Goal: Transaction & Acquisition: Purchase product/service

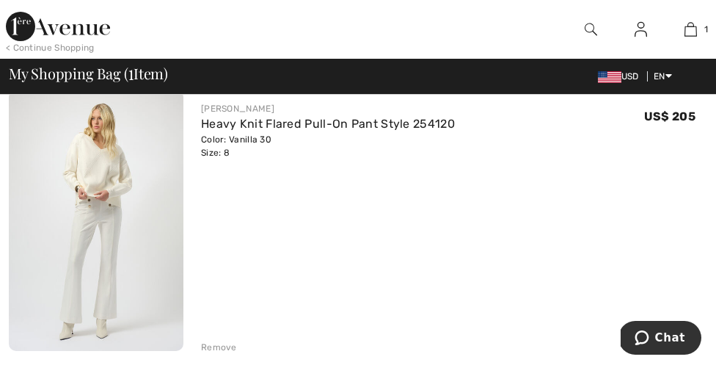
scroll to position [153, 0]
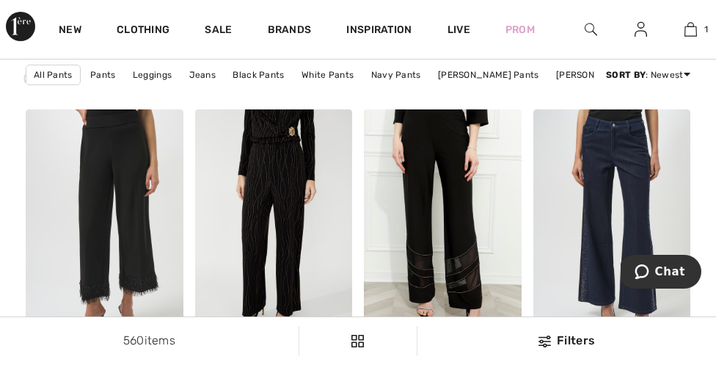
scroll to position [2187, 0]
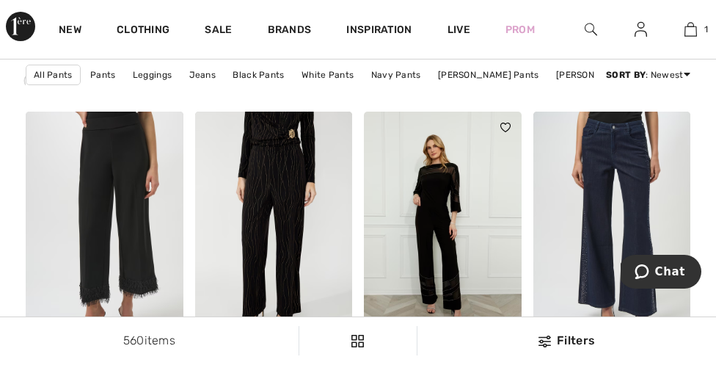
click at [434, 282] on img at bounding box center [443, 230] width 158 height 236
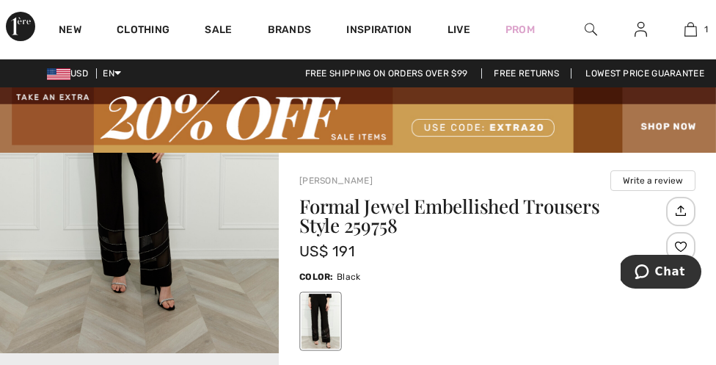
scroll to position [649, 0]
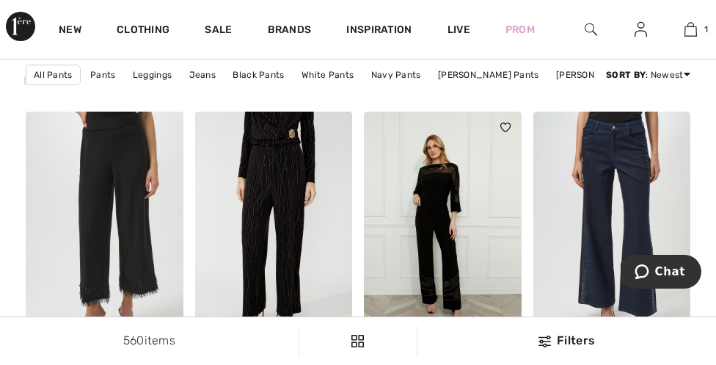
click at [431, 291] on img at bounding box center [443, 230] width 158 height 236
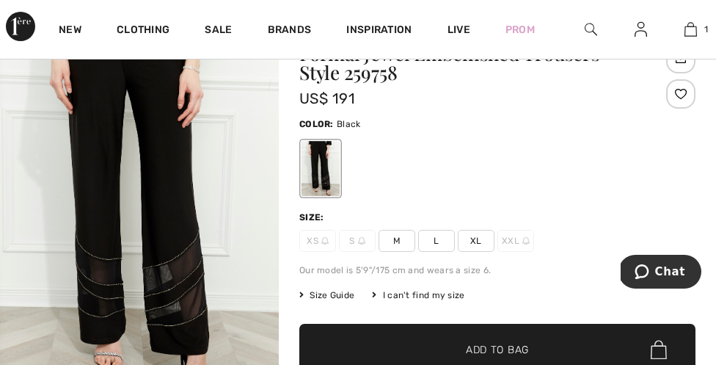
scroll to position [153, 0]
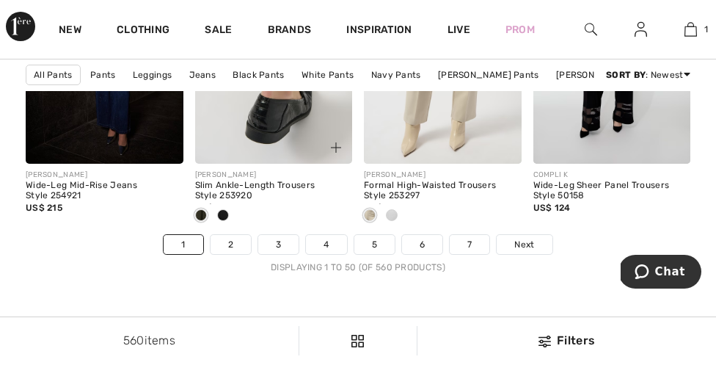
scroll to position [4983, 0]
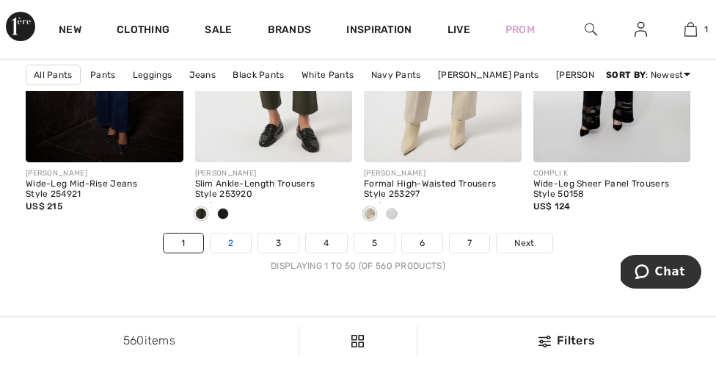
click at [226, 246] on link "2" at bounding box center [231, 242] width 40 height 19
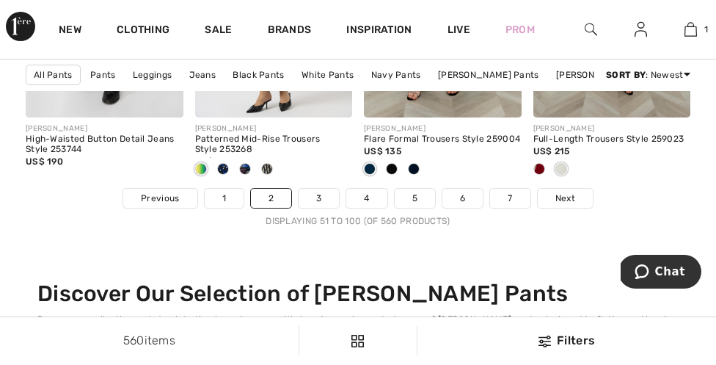
scroll to position [5028, 0]
click at [324, 197] on link "3" at bounding box center [319, 198] width 40 height 19
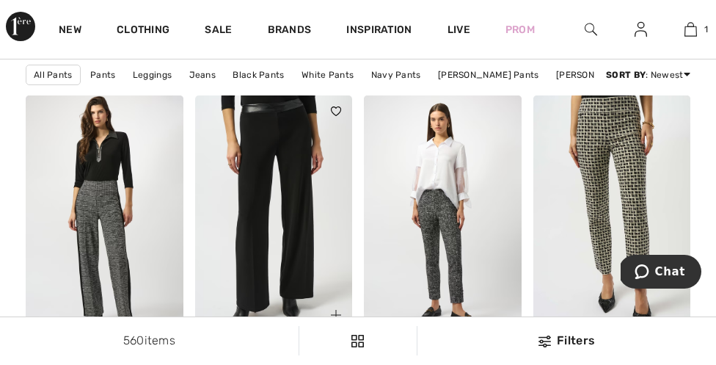
scroll to position [1125, 0]
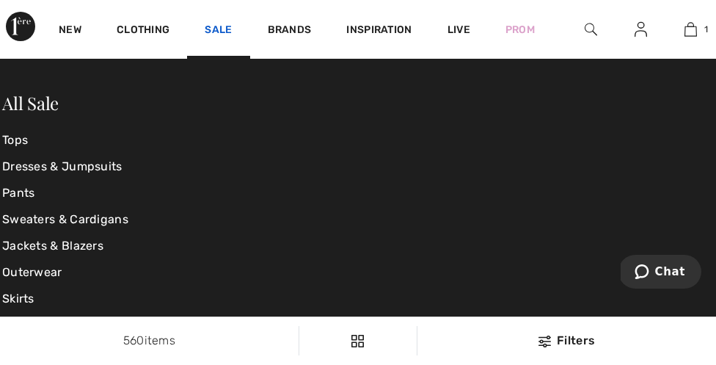
click at [219, 35] on link "Sale" at bounding box center [218, 30] width 27 height 15
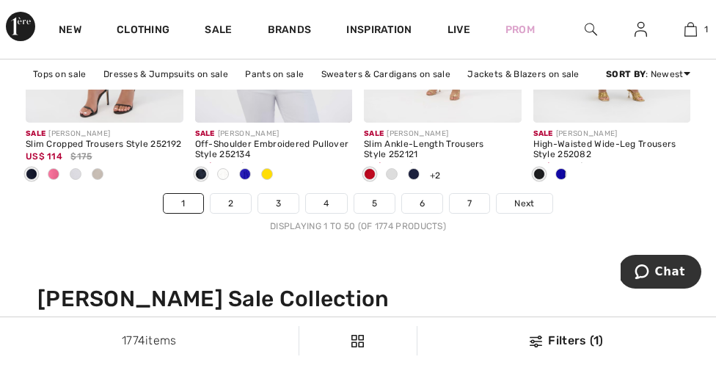
scroll to position [5044, 0]
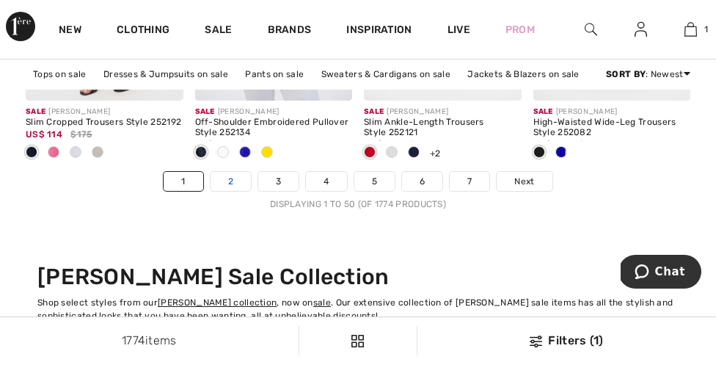
click at [245, 181] on link "2" at bounding box center [231, 181] width 40 height 19
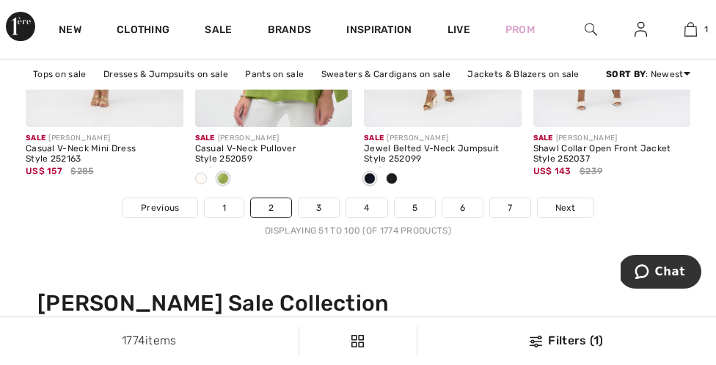
scroll to position [5018, 0]
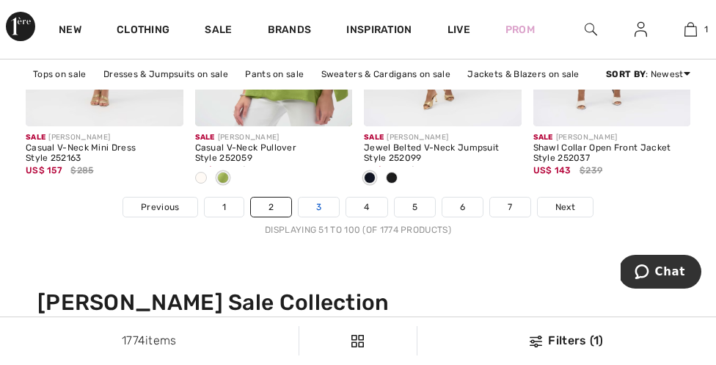
click at [320, 210] on link "3" at bounding box center [319, 206] width 40 height 19
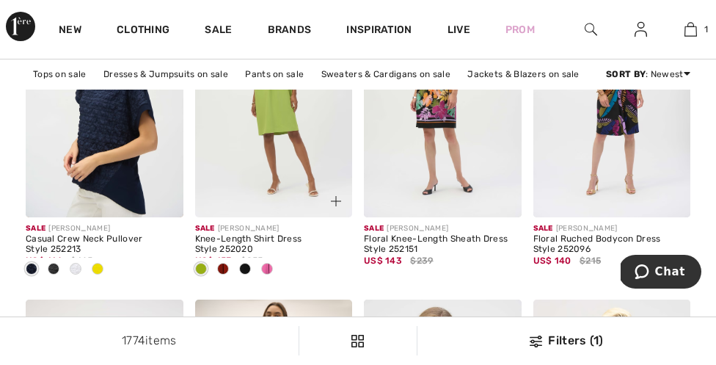
scroll to position [949, 0]
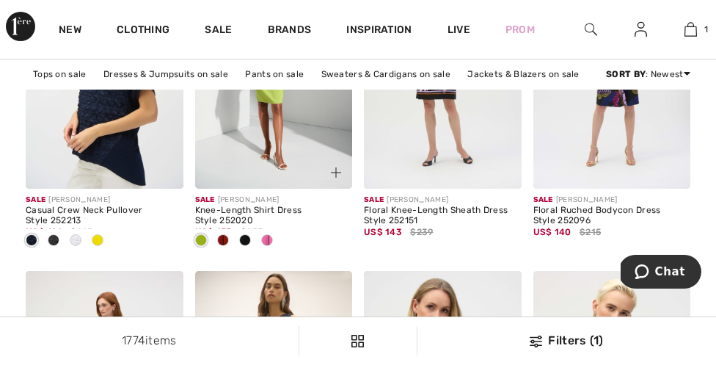
click at [251, 240] on div at bounding box center [245, 241] width 22 height 24
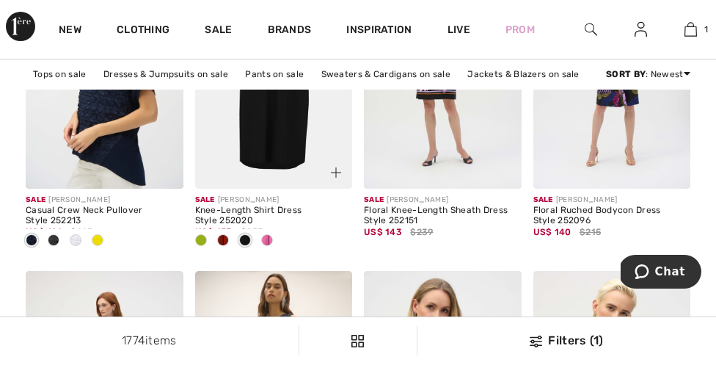
click at [274, 233] on div at bounding box center [267, 241] width 22 height 24
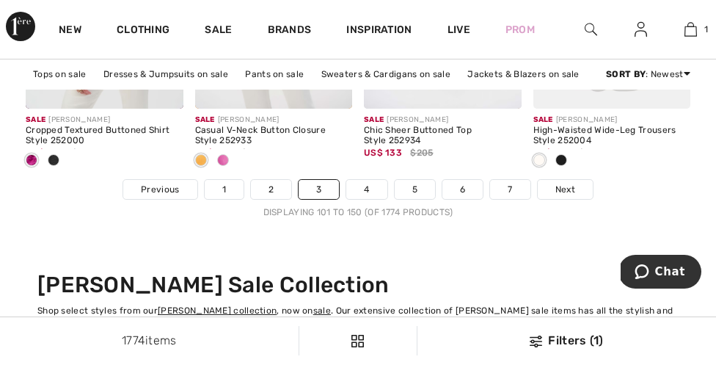
scroll to position [5036, 0]
click at [366, 192] on link "4" at bounding box center [366, 189] width 40 height 19
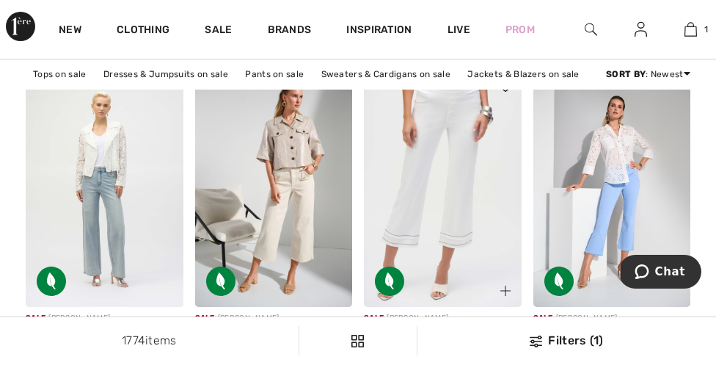
click at [442, 221] on img at bounding box center [443, 189] width 158 height 236
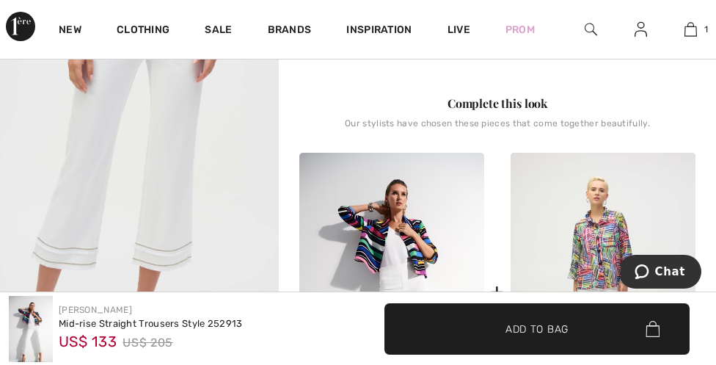
scroll to position [615, 1]
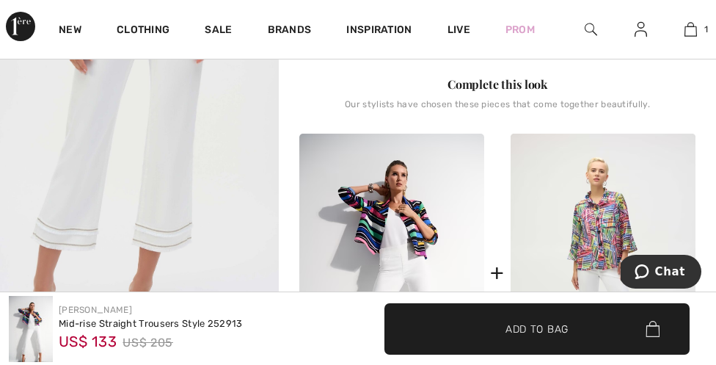
click at [215, 184] on img "2 / 7" at bounding box center [139, 146] width 279 height 417
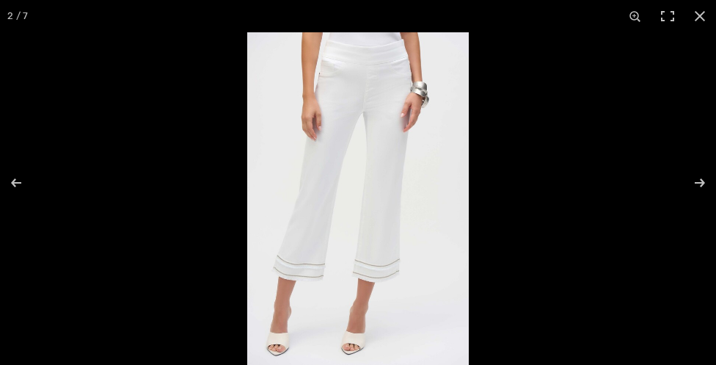
scroll to position [180, 0]
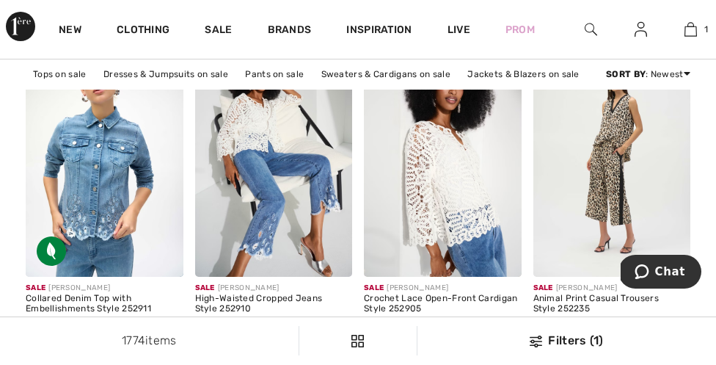
scroll to position [4245, 0]
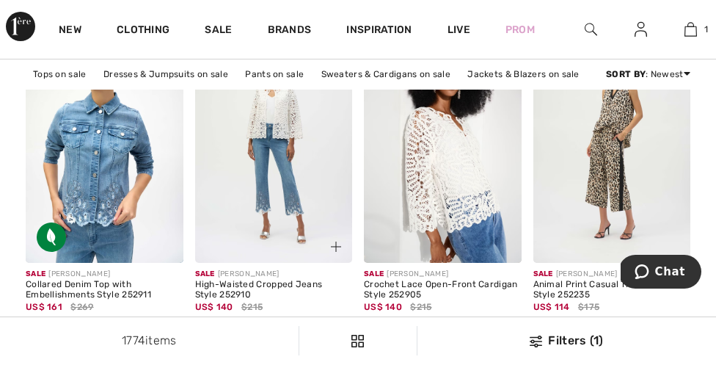
click at [282, 210] on img at bounding box center [274, 144] width 158 height 236
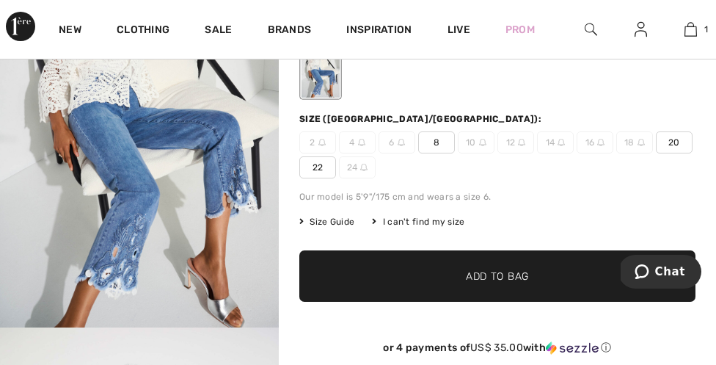
scroll to position [257, 0]
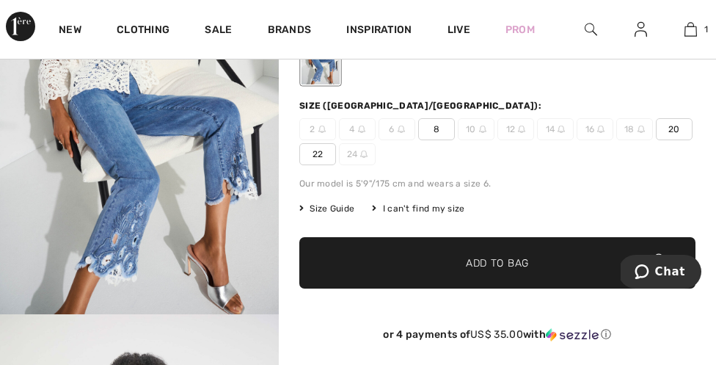
click at [133, 244] on img "1 / 6" at bounding box center [139, 105] width 279 height 418
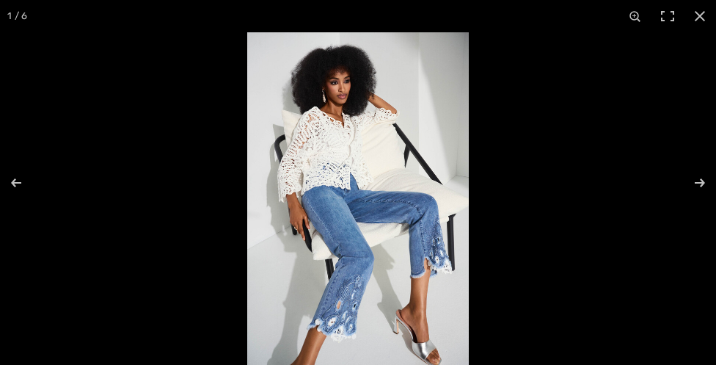
click at [345, 281] on img at bounding box center [358, 198] width 222 height 332
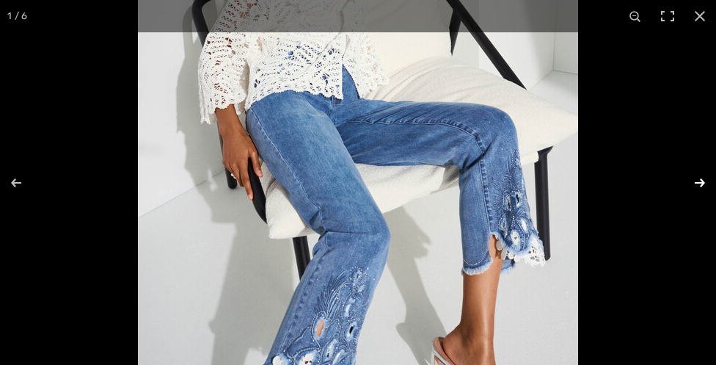
click at [695, 181] on button at bounding box center [690, 182] width 51 height 73
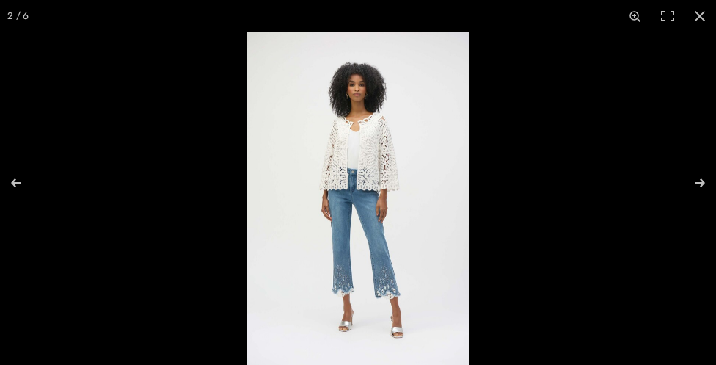
click at [378, 262] on img at bounding box center [358, 198] width 222 height 332
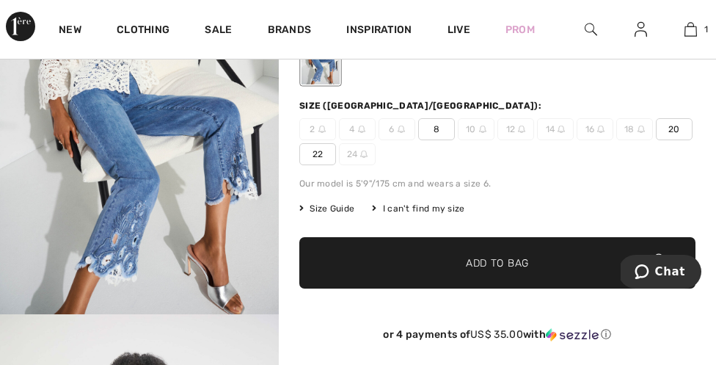
scroll to position [6, 0]
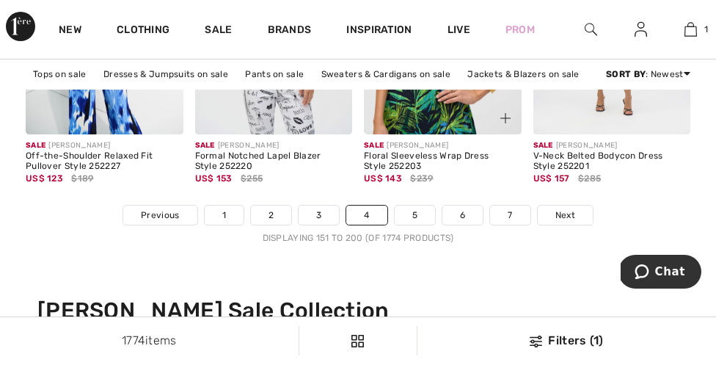
scroll to position [4998, 0]
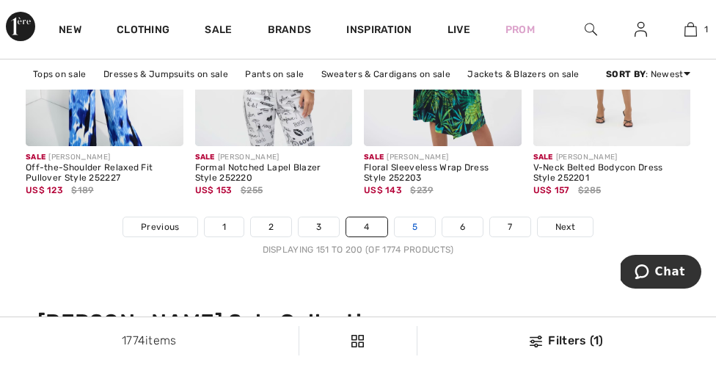
click at [412, 226] on link "5" at bounding box center [415, 226] width 40 height 19
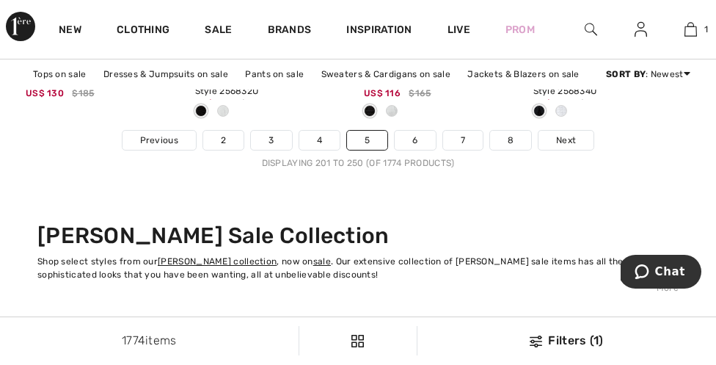
scroll to position [5082, 0]
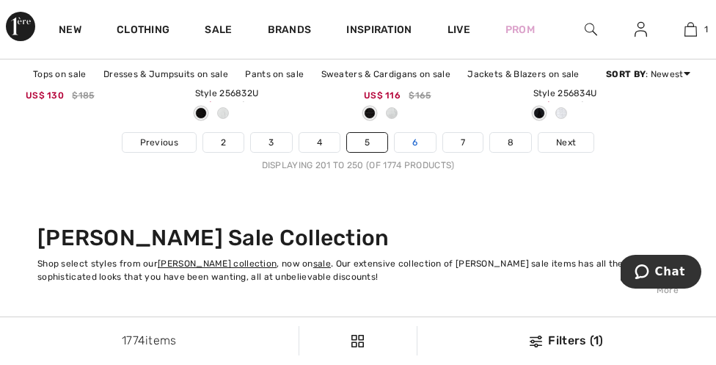
click at [420, 143] on link "6" at bounding box center [415, 142] width 40 height 19
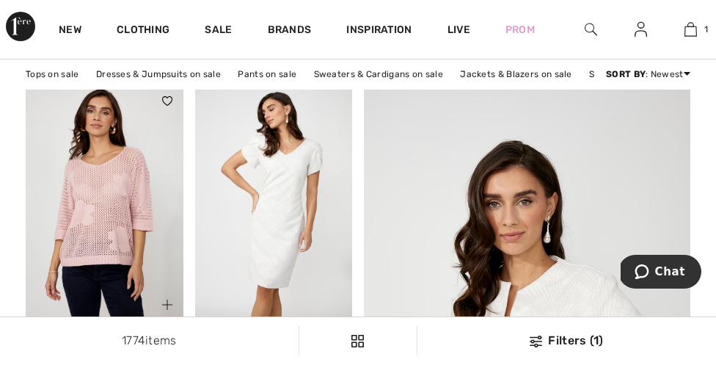
scroll to position [180, 0]
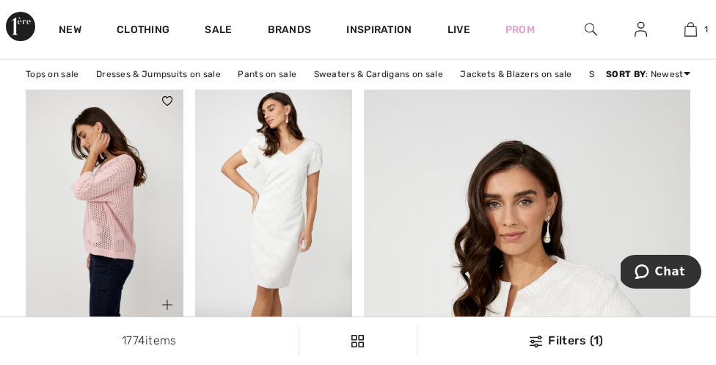
click at [125, 251] on img at bounding box center [105, 202] width 158 height 236
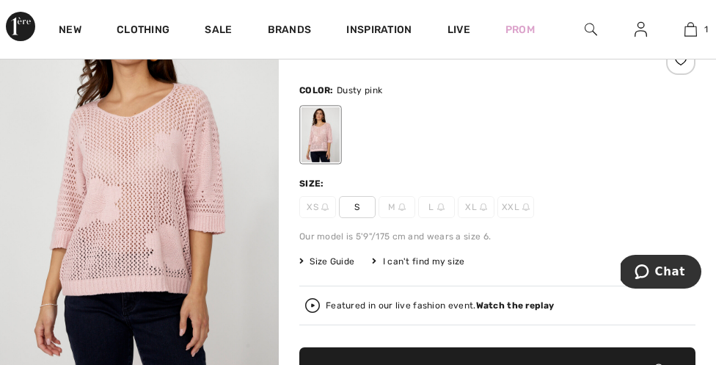
scroll to position [136, 0]
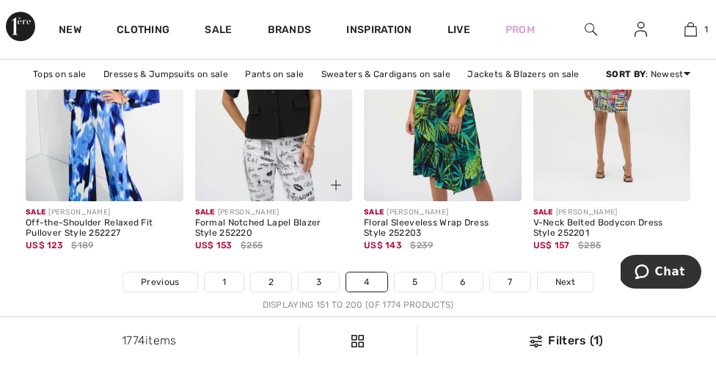
scroll to position [4956, 0]
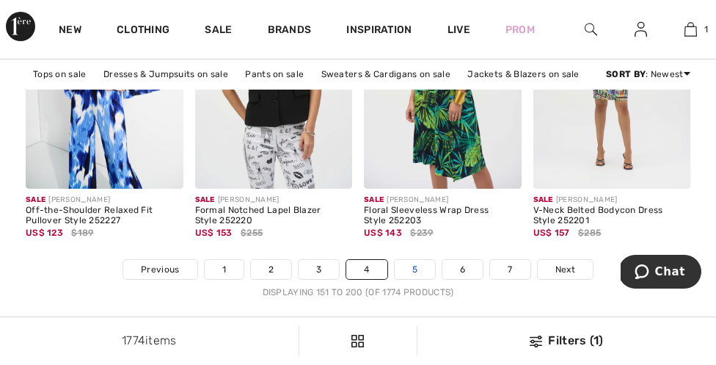
click at [420, 271] on link "5" at bounding box center [415, 269] width 40 height 19
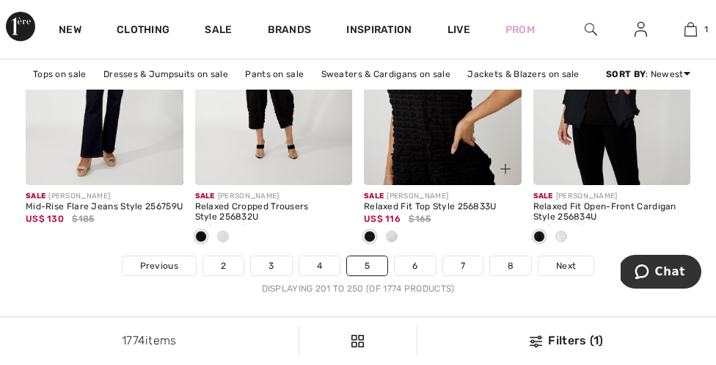
scroll to position [4961, 0]
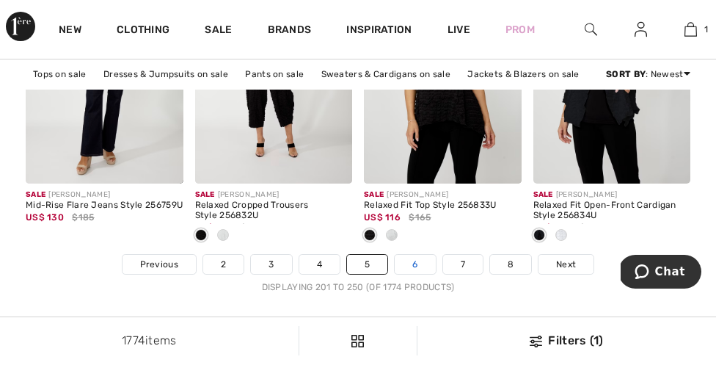
click at [415, 269] on link "6" at bounding box center [415, 264] width 40 height 19
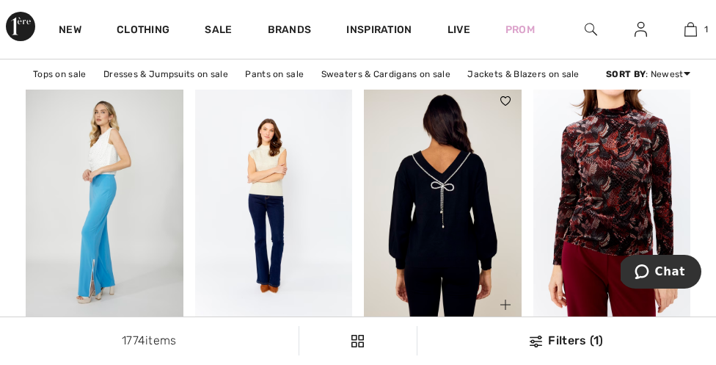
scroll to position [2217, 0]
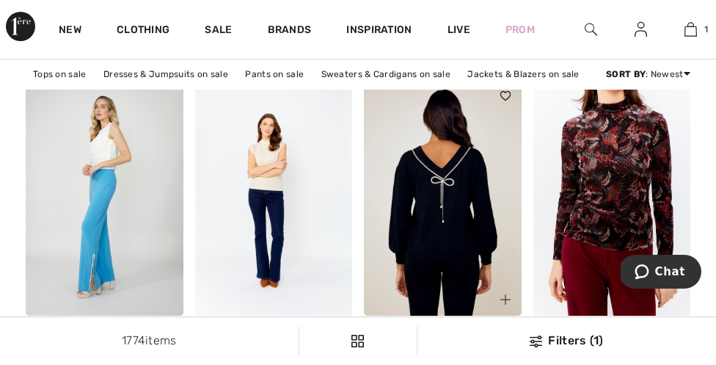
click at [449, 275] on img at bounding box center [443, 198] width 158 height 236
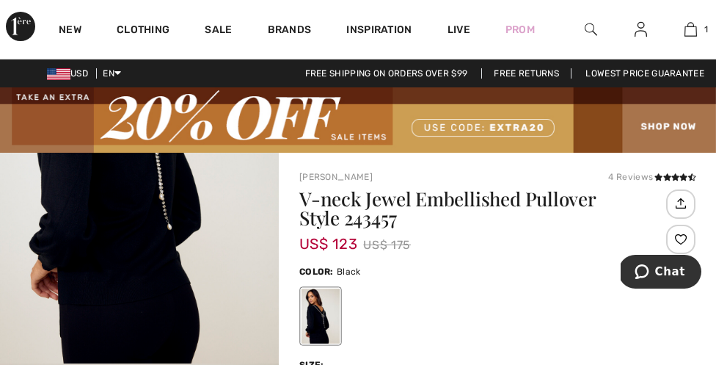
click at [326, 309] on div at bounding box center [321, 316] width 38 height 55
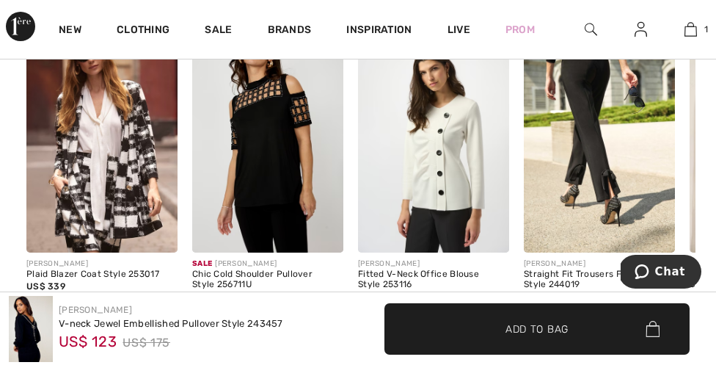
scroll to position [875, 0]
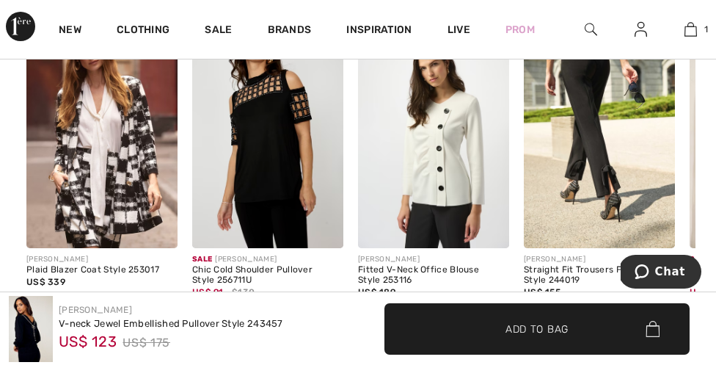
click at [459, 195] on img at bounding box center [433, 134] width 151 height 227
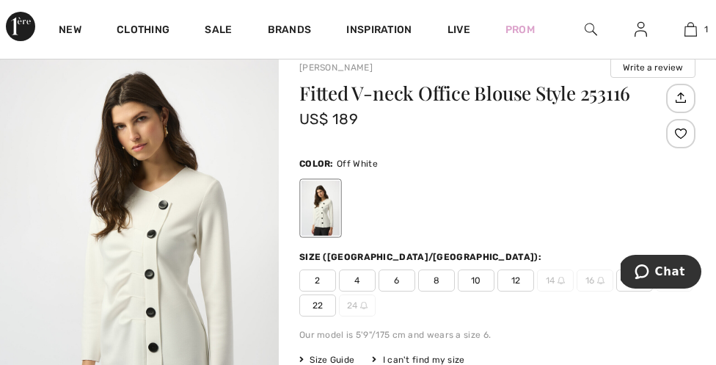
scroll to position [152, 0]
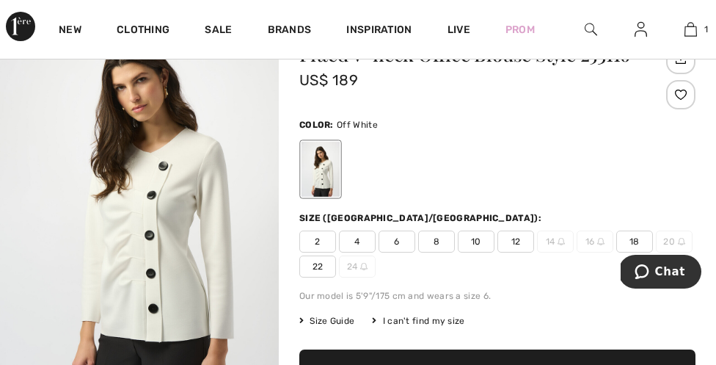
click at [479, 251] on span "10" at bounding box center [476, 241] width 37 height 22
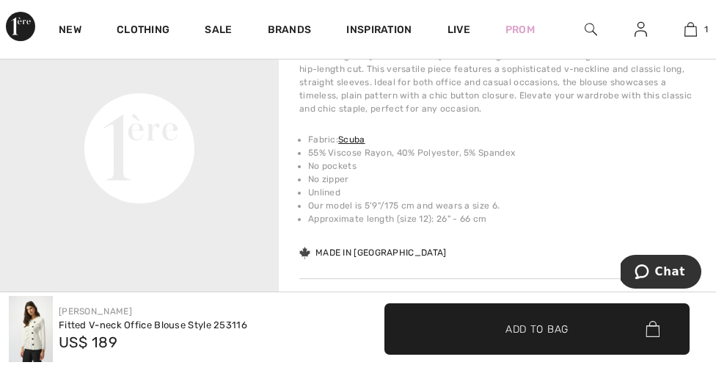
scroll to position [32, 0]
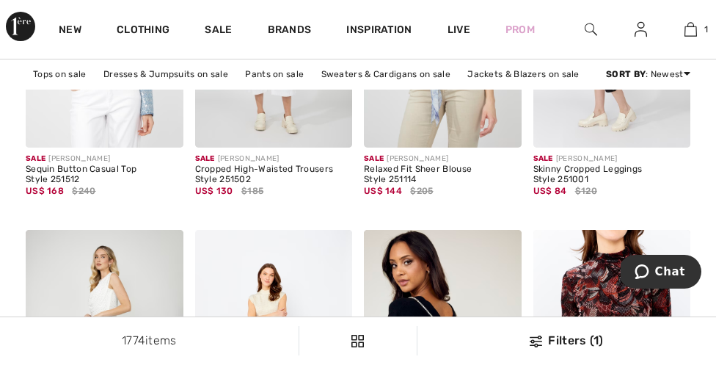
scroll to position [2000, 0]
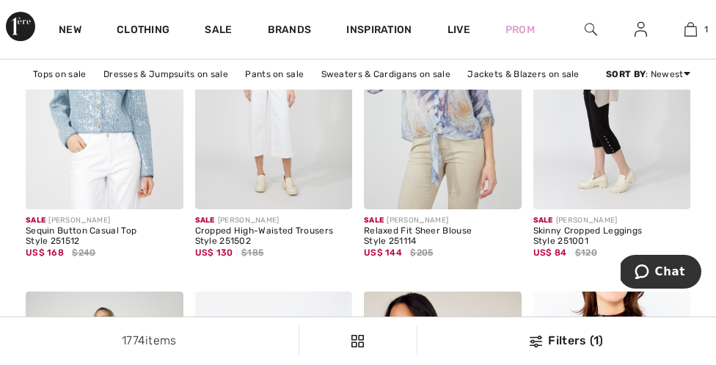
click at [230, 42] on div "Sale" at bounding box center [218, 29] width 62 height 59
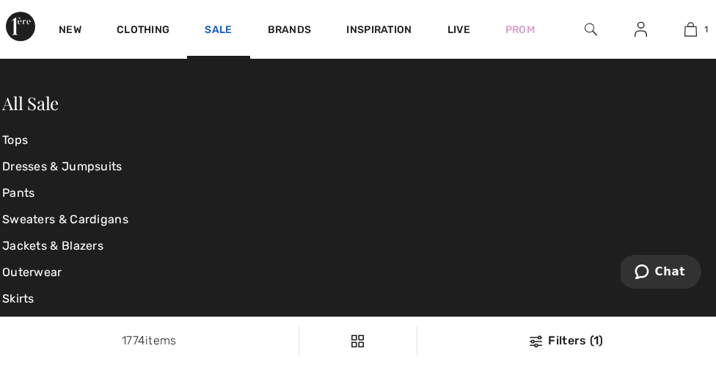
click at [217, 32] on link "Sale" at bounding box center [218, 30] width 27 height 15
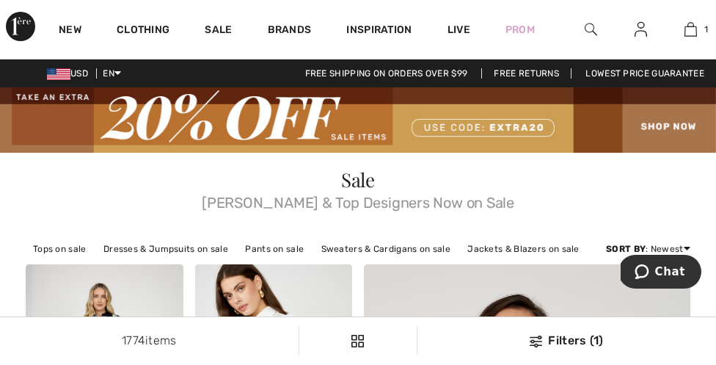
click at [296, 342] on div "1774 items" at bounding box center [149, 341] width 299 height 18
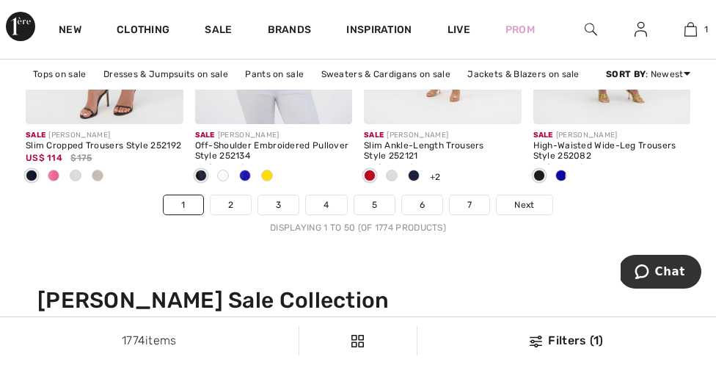
scroll to position [5019, 0]
click at [417, 210] on link "6" at bounding box center [422, 205] width 40 height 19
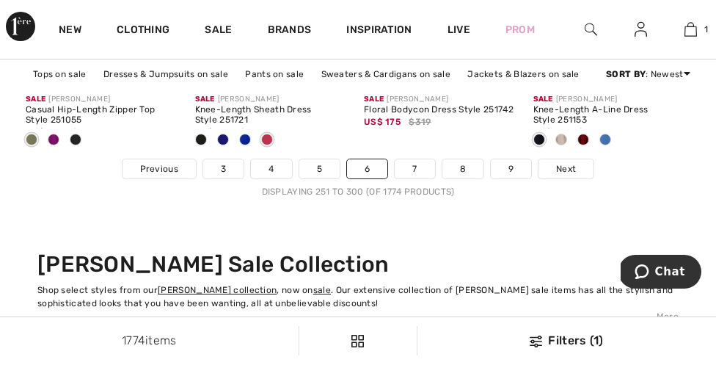
scroll to position [5065, 0]
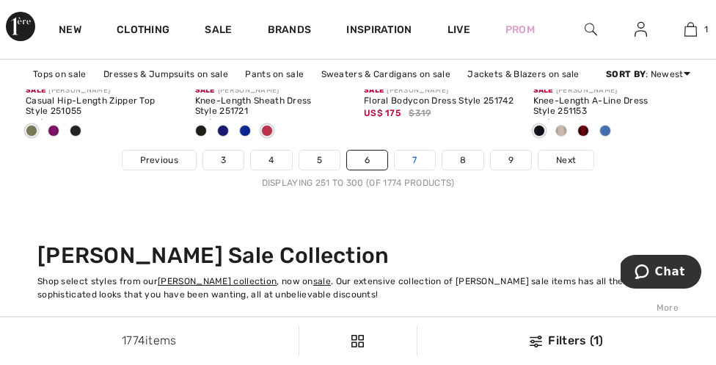
click at [412, 159] on link "7" at bounding box center [415, 159] width 40 height 19
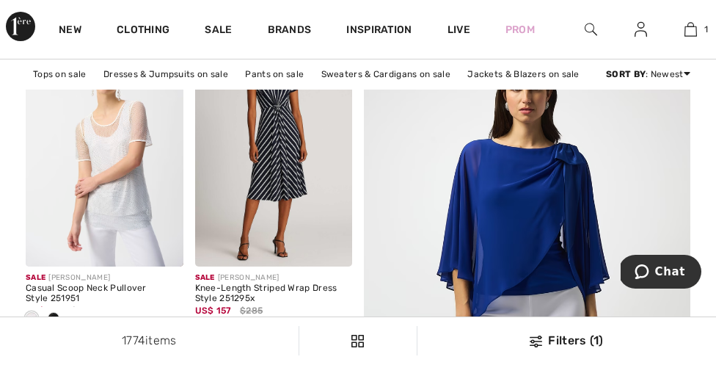
scroll to position [234, 0]
click at [529, 211] on img at bounding box center [528, 324] width 392 height 588
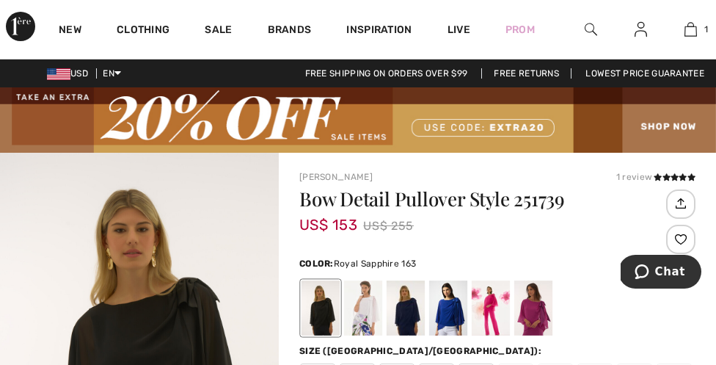
click at [455, 322] on div at bounding box center [448, 308] width 38 height 55
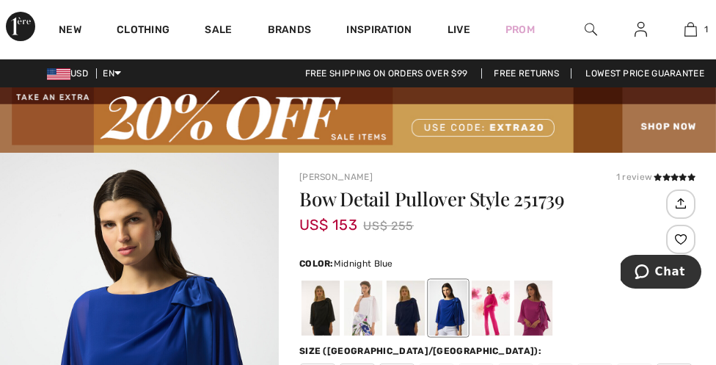
click at [406, 324] on div at bounding box center [406, 308] width 38 height 55
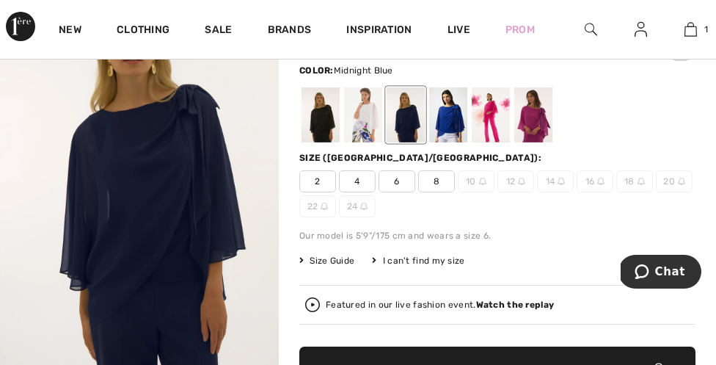
scroll to position [197, 0]
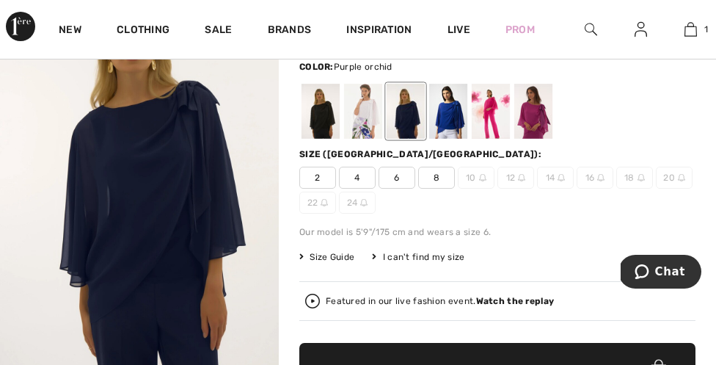
click at [530, 125] on div at bounding box center [533, 111] width 38 height 55
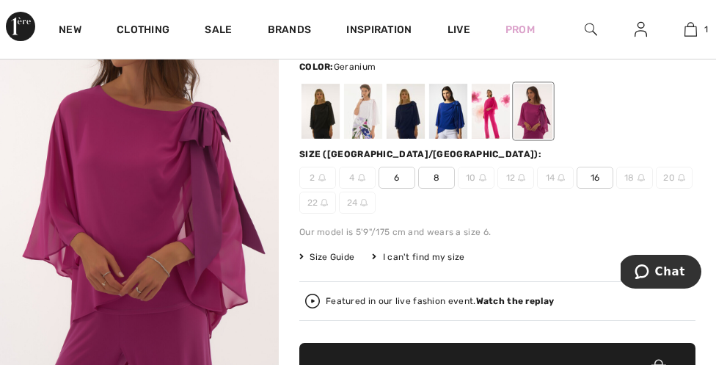
click at [485, 115] on div at bounding box center [491, 111] width 38 height 55
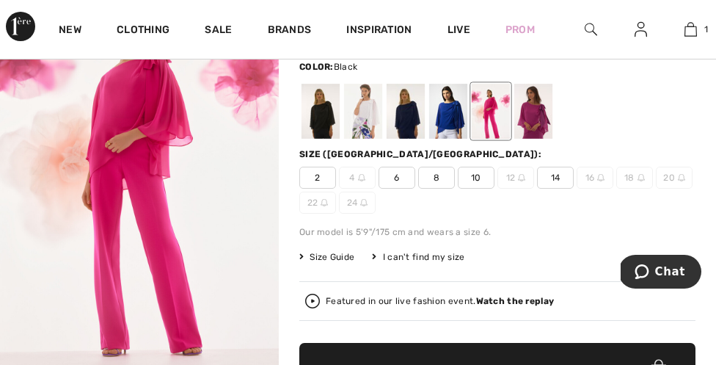
click at [310, 122] on div at bounding box center [321, 111] width 38 height 55
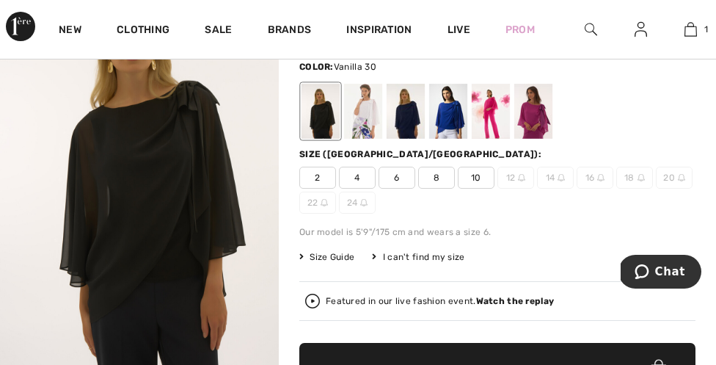
click at [366, 128] on div at bounding box center [363, 111] width 38 height 55
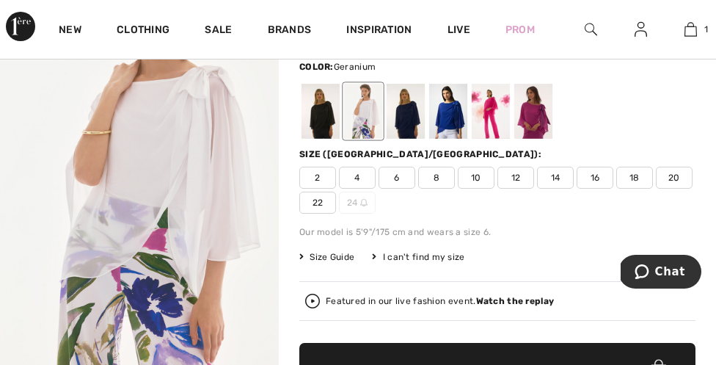
click at [493, 125] on div at bounding box center [491, 111] width 38 height 55
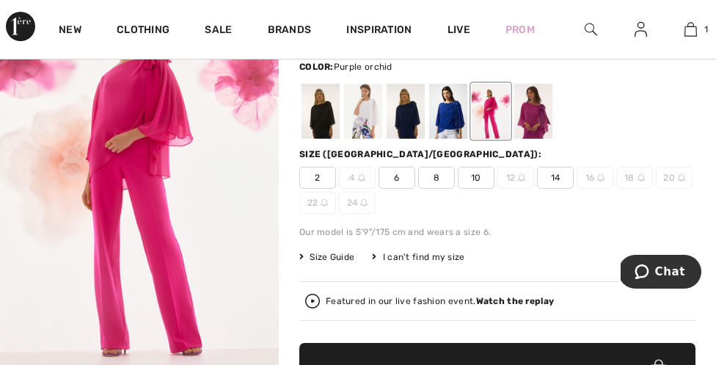
click at [532, 138] on div at bounding box center [533, 111] width 38 height 55
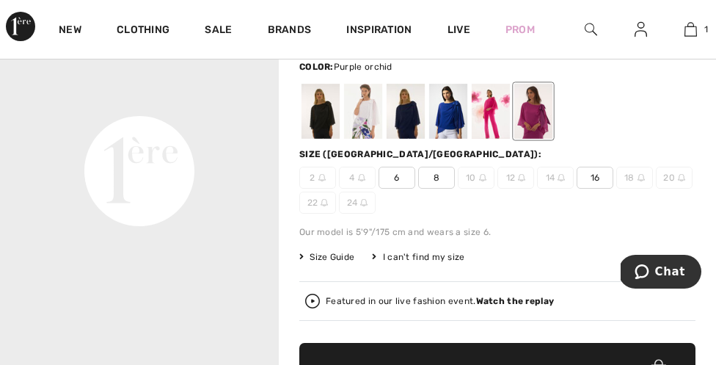
scroll to position [197, 1]
click at [393, 131] on div at bounding box center [406, 111] width 38 height 55
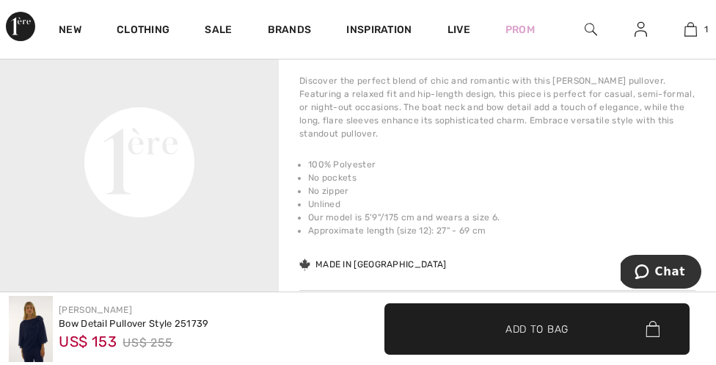
scroll to position [619, 0]
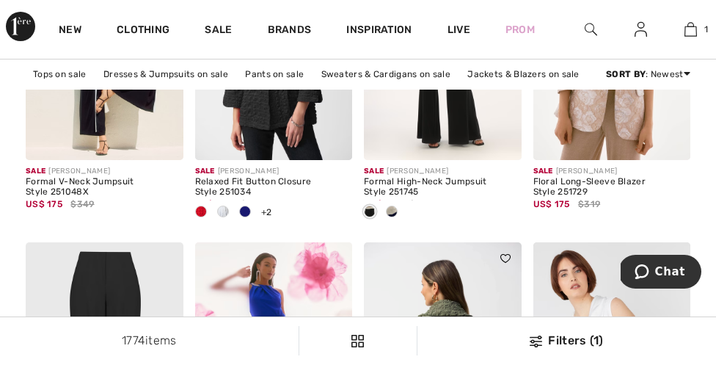
scroll to position [1732, 0]
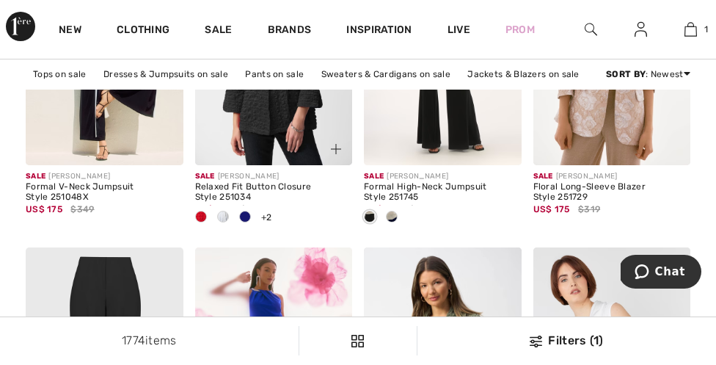
click at [200, 219] on span at bounding box center [201, 217] width 12 height 12
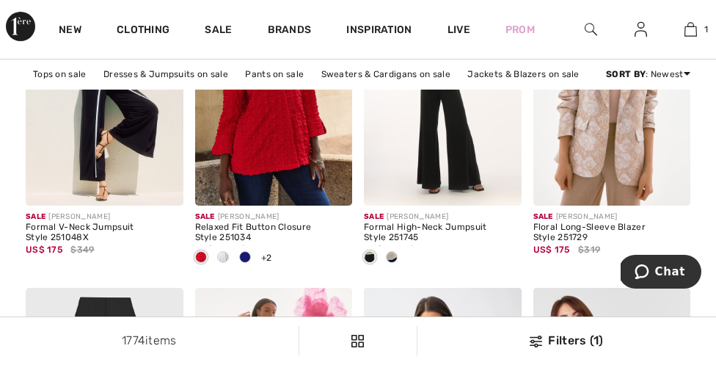
scroll to position [1700, 0]
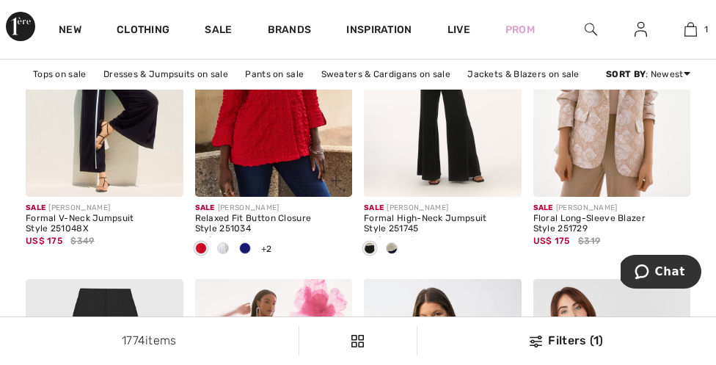
click at [249, 250] on span at bounding box center [245, 248] width 12 height 12
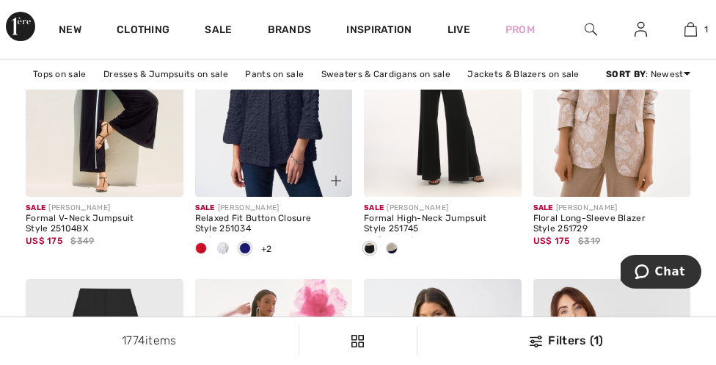
click at [227, 252] on span at bounding box center [223, 248] width 12 height 12
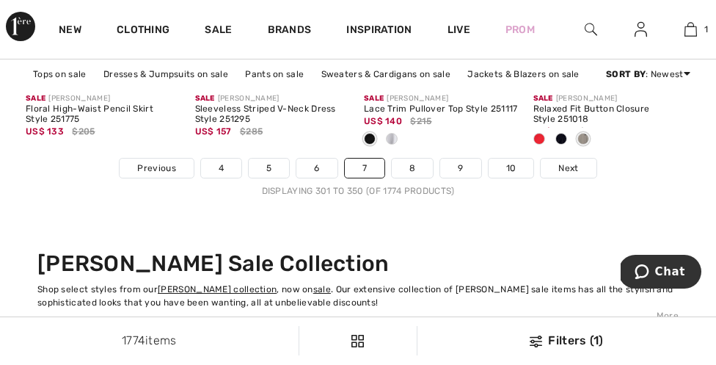
scroll to position [5062, 0]
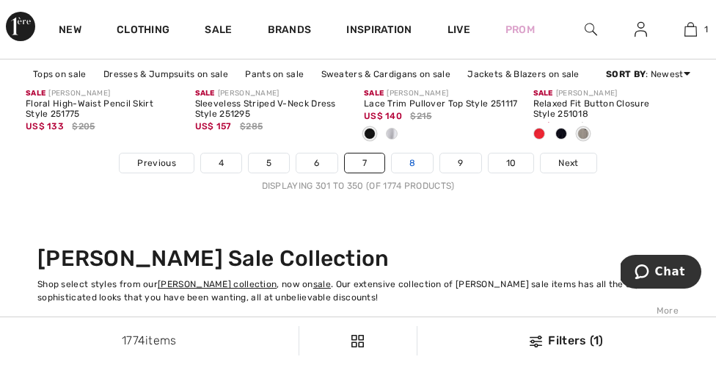
click at [415, 164] on link "8" at bounding box center [412, 162] width 41 height 19
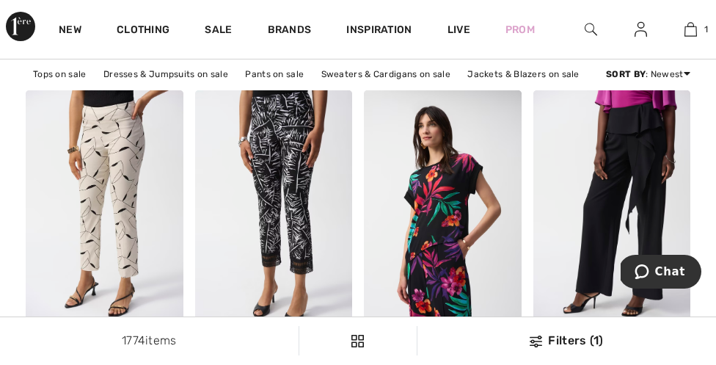
scroll to position [2203, 0]
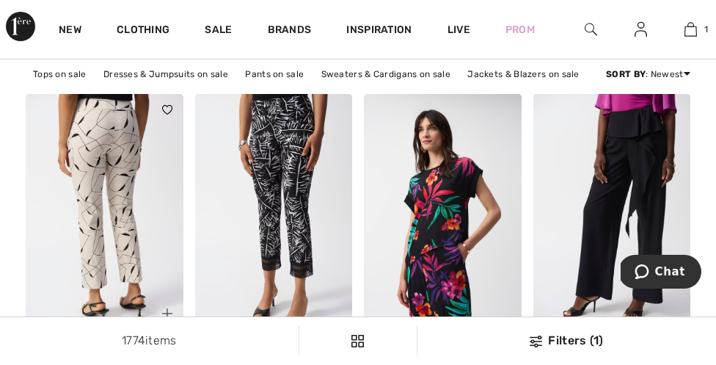
click at [132, 247] on img at bounding box center [105, 212] width 158 height 236
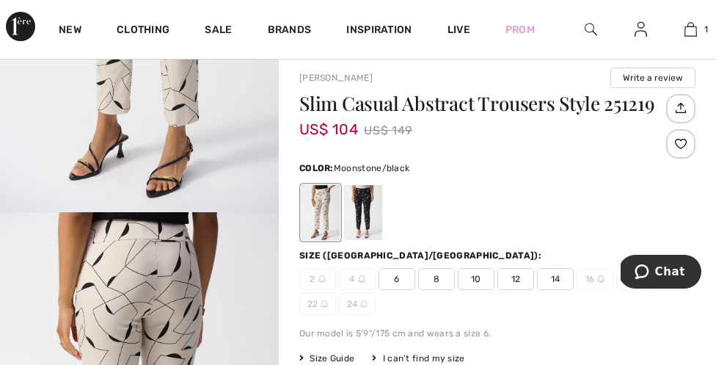
scroll to position [71, 0]
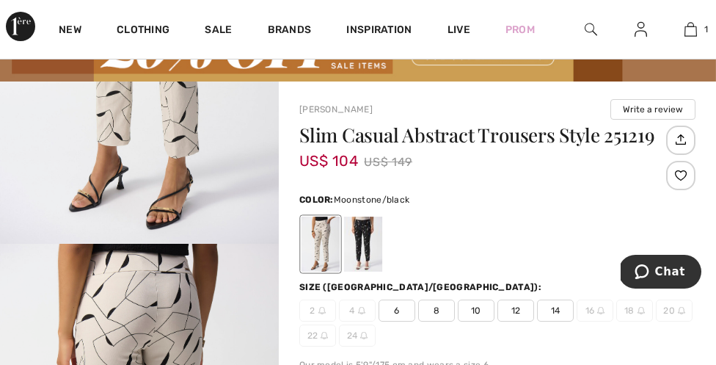
click at [434, 313] on span "8" at bounding box center [436, 310] width 37 height 22
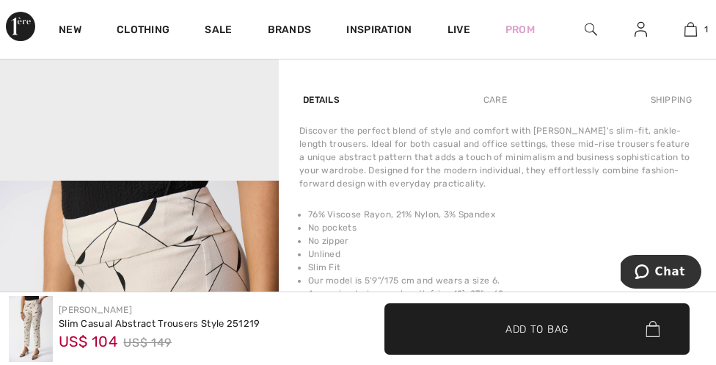
scroll to position [979, 0]
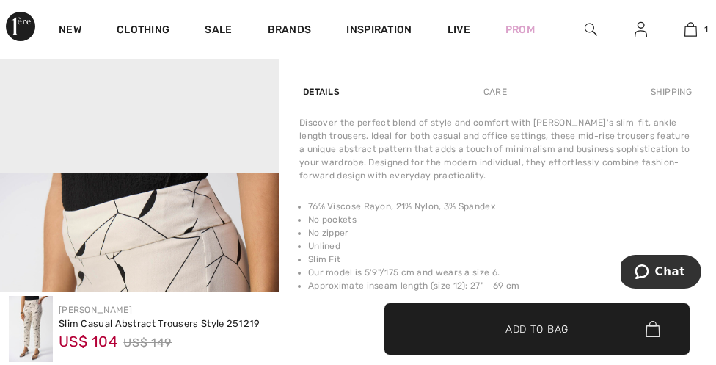
drag, startPoint x: 509, startPoint y: 222, endPoint x: 500, endPoint y: 222, distance: 8.8
click at [500, 222] on li "No pockets" at bounding box center [501, 219] width 387 height 13
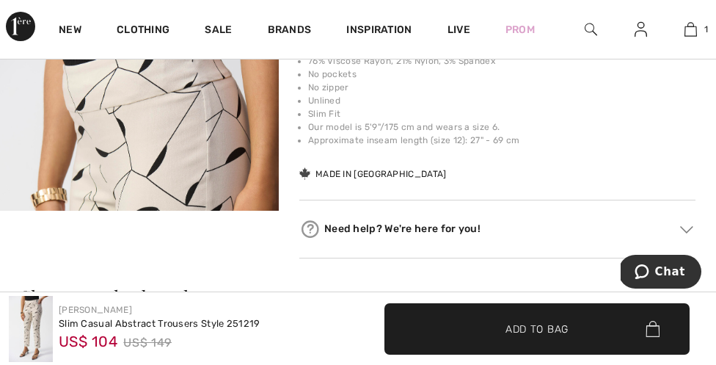
scroll to position [0, 0]
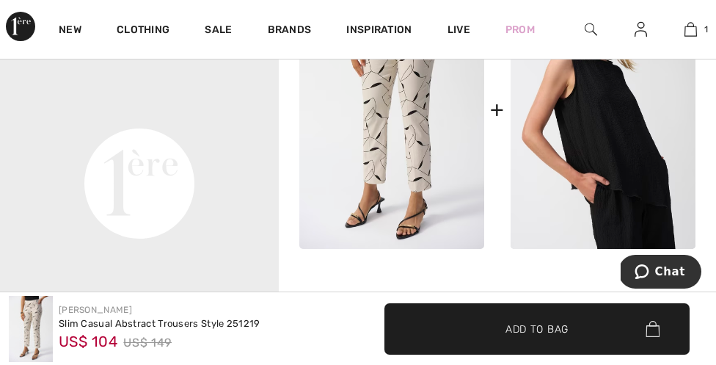
click at [514, 327] on span "Add to Bag" at bounding box center [537, 328] width 63 height 15
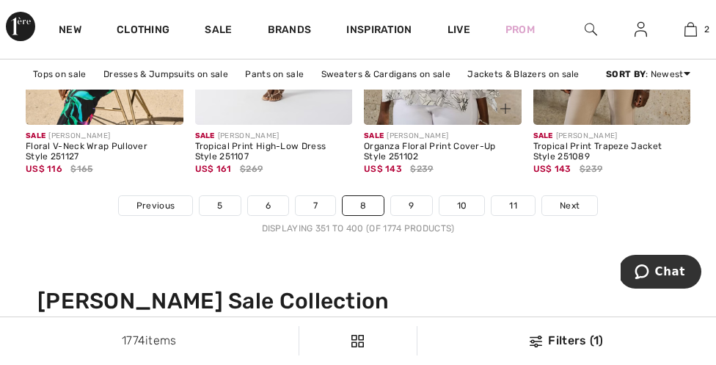
scroll to position [5022, 0]
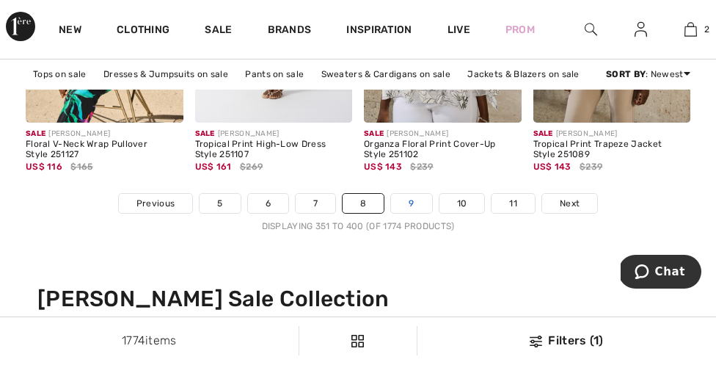
click at [416, 197] on link "9" at bounding box center [411, 203] width 40 height 19
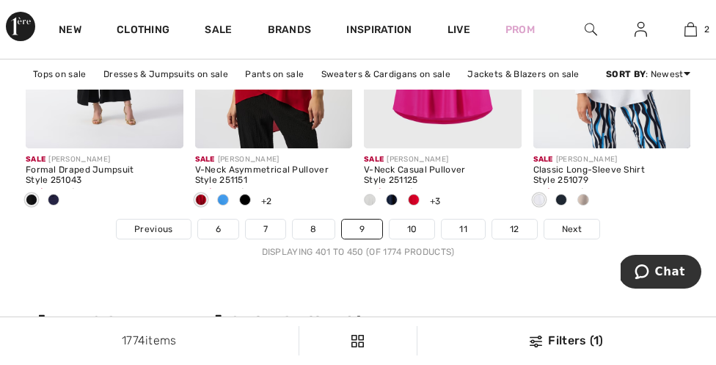
scroll to position [4997, 0]
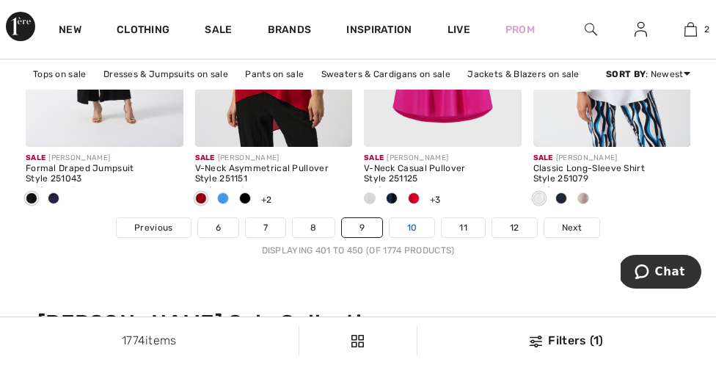
click at [407, 225] on link "10" at bounding box center [412, 227] width 45 height 19
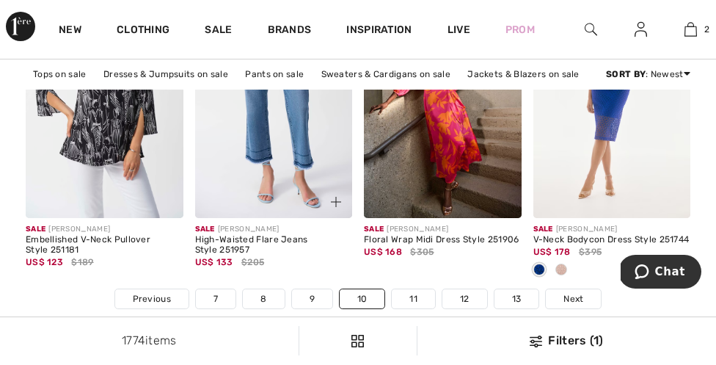
scroll to position [4931, 0]
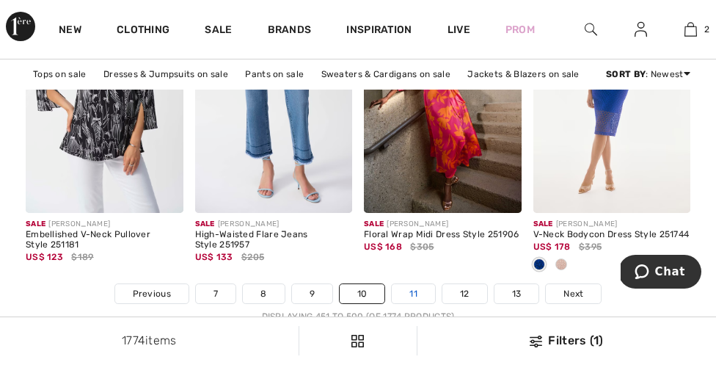
click at [415, 294] on link "11" at bounding box center [413, 293] width 43 height 19
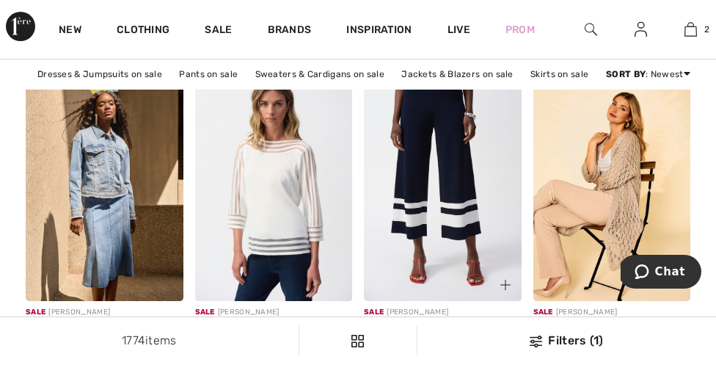
scroll to position [2226, 0]
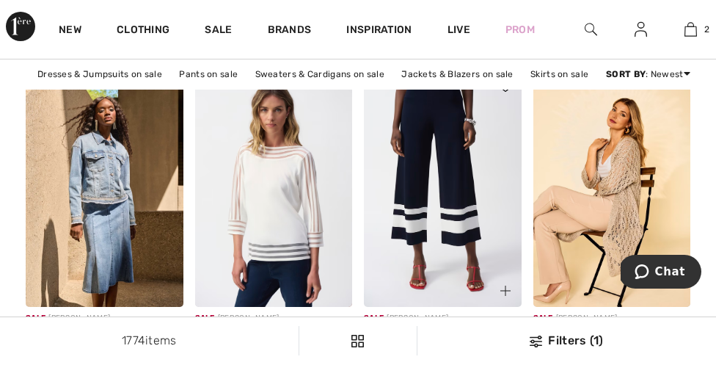
click at [455, 161] on img at bounding box center [443, 189] width 158 height 236
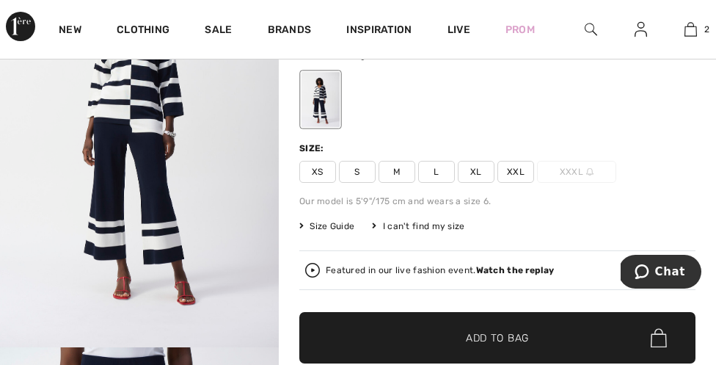
click at [363, 177] on span "S" at bounding box center [357, 172] width 37 height 22
click at [340, 228] on span "Size Guide" at bounding box center [326, 225] width 55 height 13
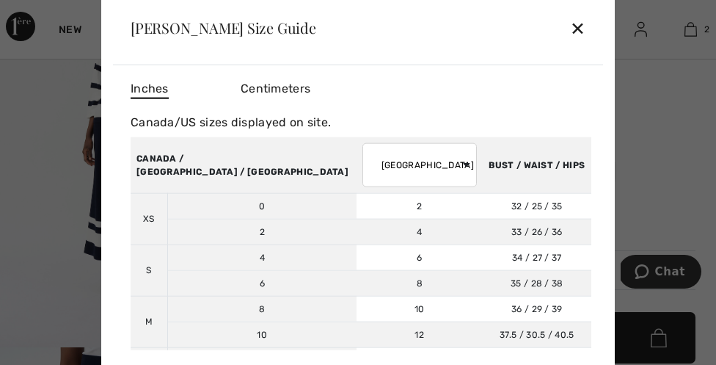
click at [582, 29] on div "✕" at bounding box center [577, 27] width 15 height 31
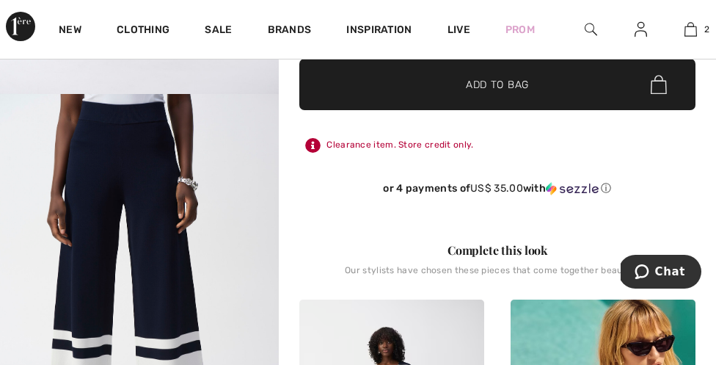
scroll to position [426, 1]
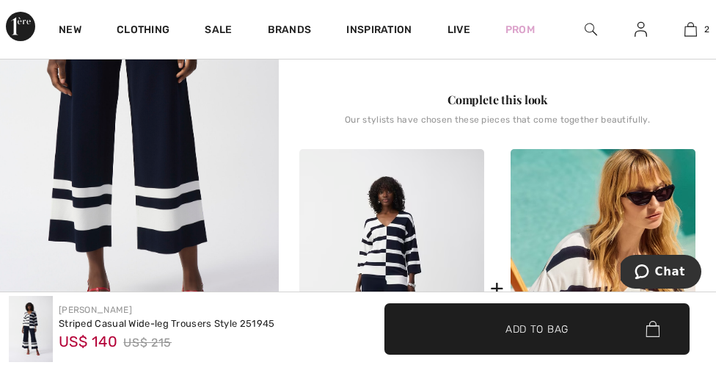
click at [523, 331] on span "Add to Bag" at bounding box center [537, 328] width 63 height 15
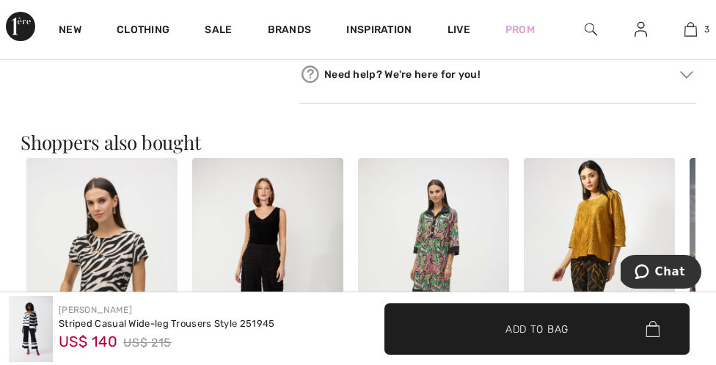
click at [421, 321] on span "✔ Added to Bag Add to Bag" at bounding box center [536, 328] width 305 height 51
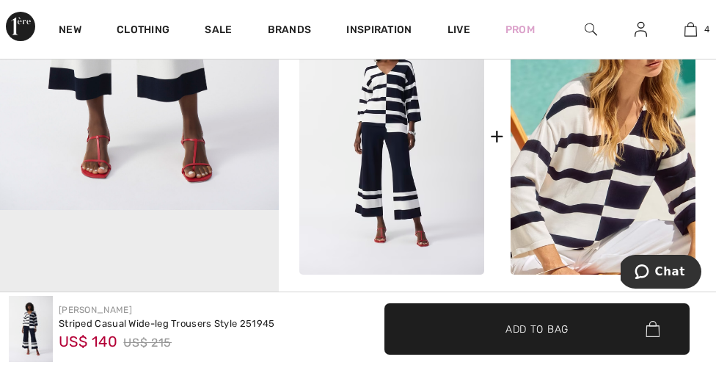
click at [371, 98] on img at bounding box center [391, 135] width 185 height 277
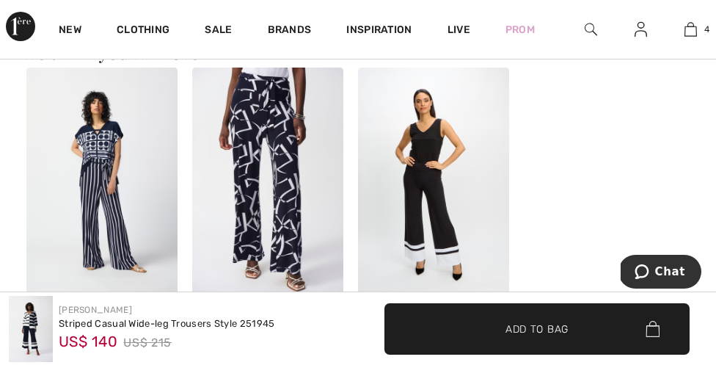
scroll to position [1748, 0]
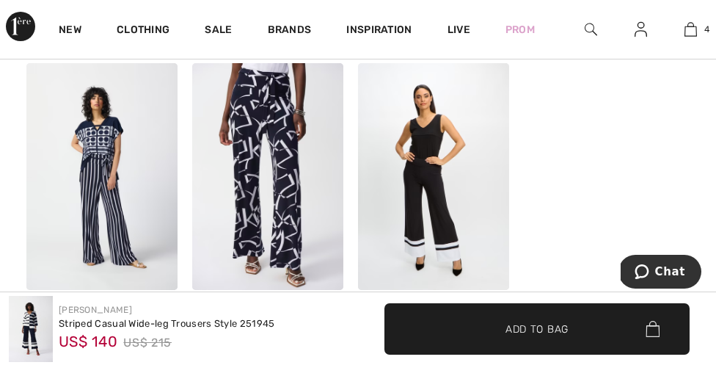
click at [291, 209] on img at bounding box center [267, 176] width 151 height 227
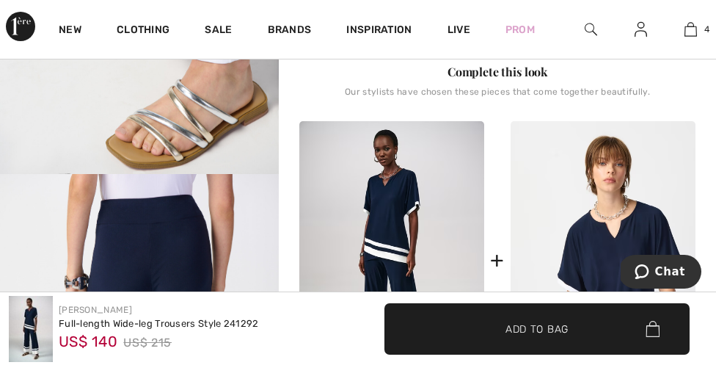
scroll to position [626, 0]
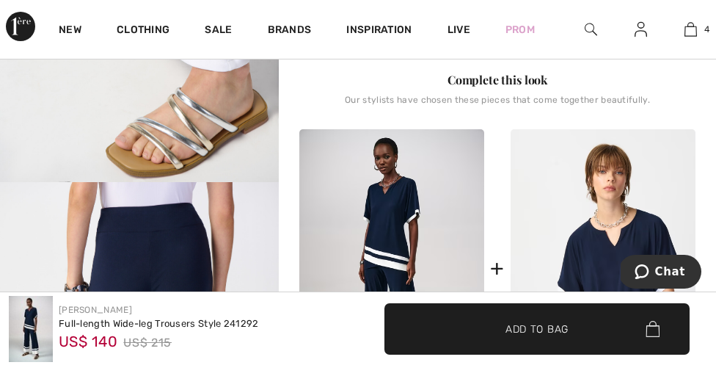
click at [588, 173] on img at bounding box center [603, 267] width 185 height 277
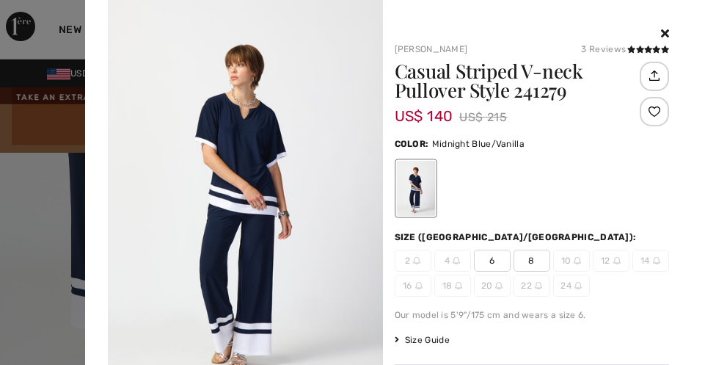
scroll to position [4, 0]
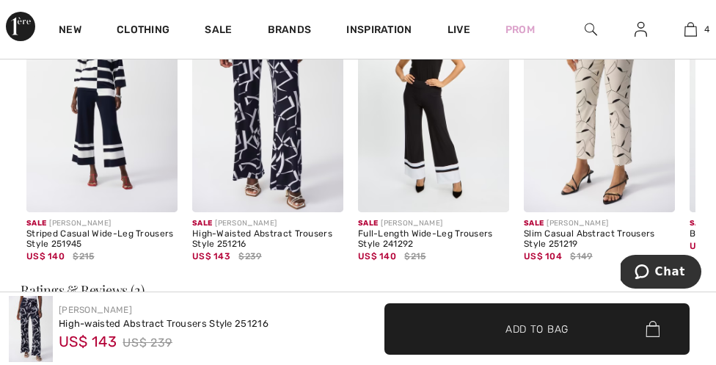
scroll to position [2128, 0]
click at [278, 183] on img at bounding box center [267, 98] width 151 height 227
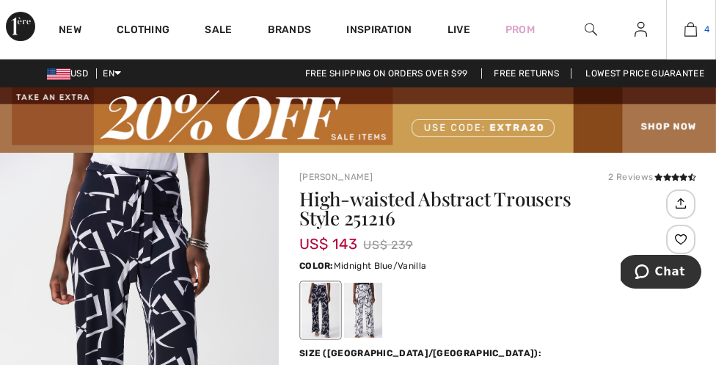
click at [690, 32] on img at bounding box center [691, 30] width 12 height 18
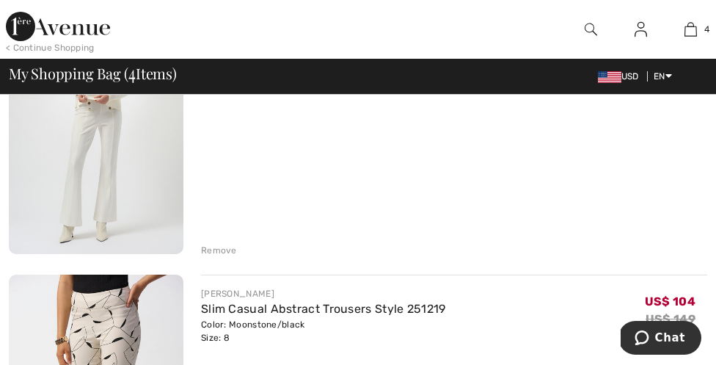
scroll to position [250, 0]
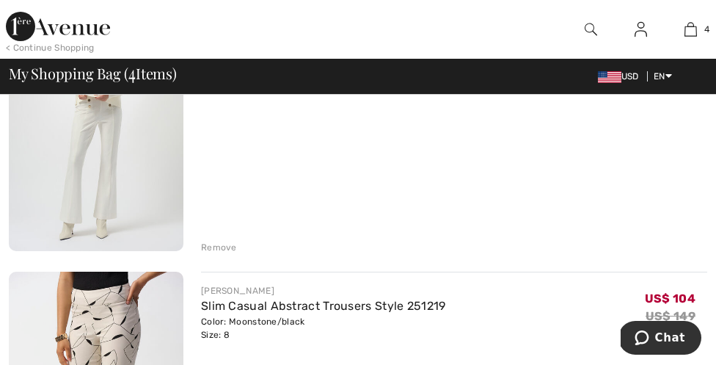
click at [219, 244] on div "Remove" at bounding box center [219, 247] width 36 height 13
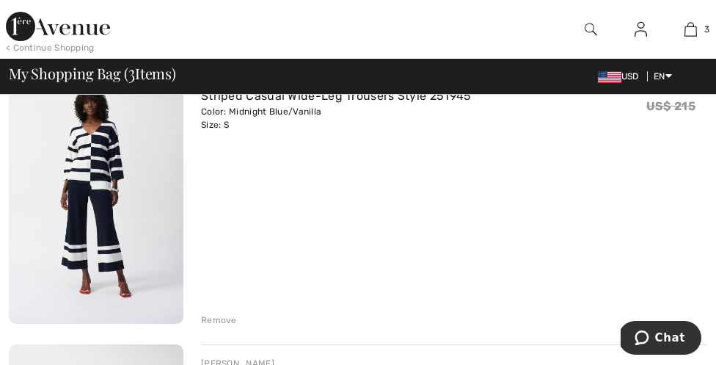
scroll to position [489, 0]
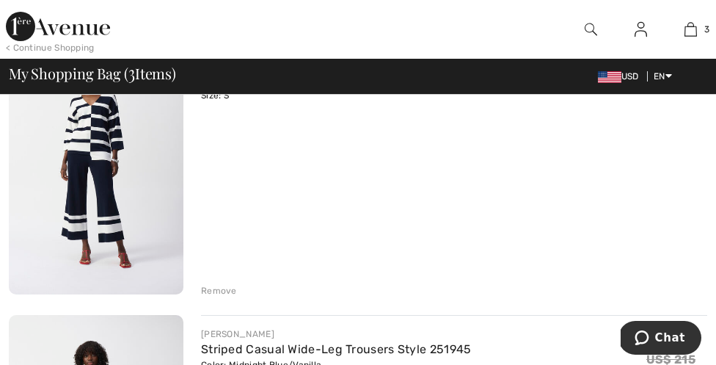
click at [227, 286] on div "Remove" at bounding box center [219, 290] width 36 height 13
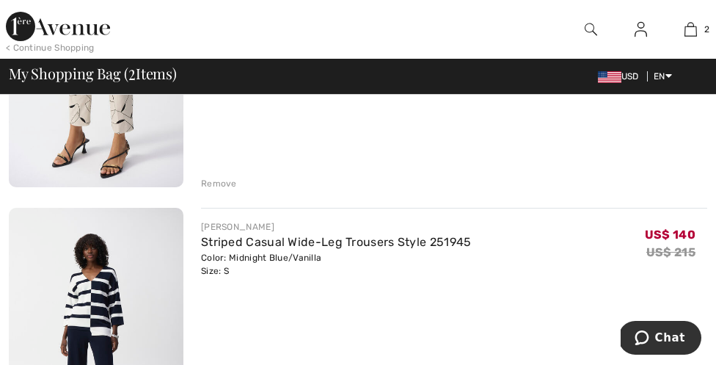
scroll to position [0, 0]
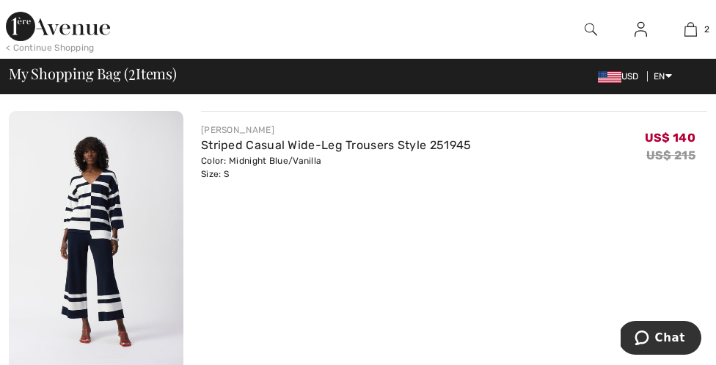
click at [117, 216] on img at bounding box center [96, 241] width 175 height 261
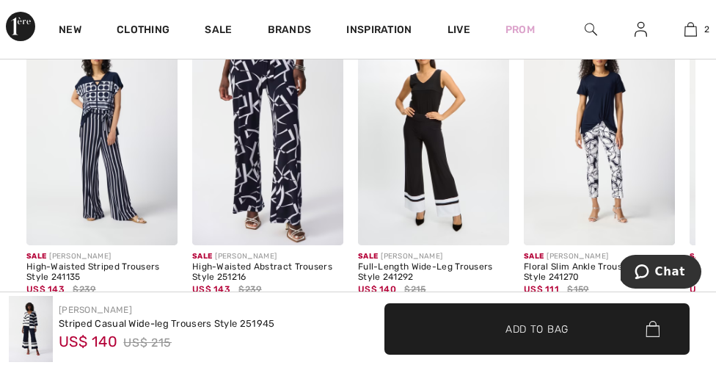
scroll to position [1759, 0]
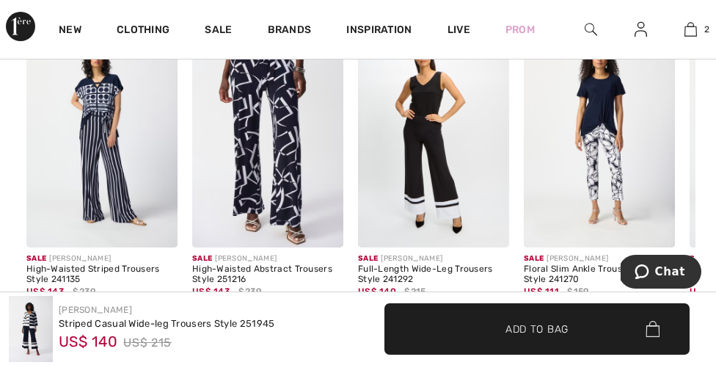
click at [277, 196] on img at bounding box center [267, 134] width 151 height 227
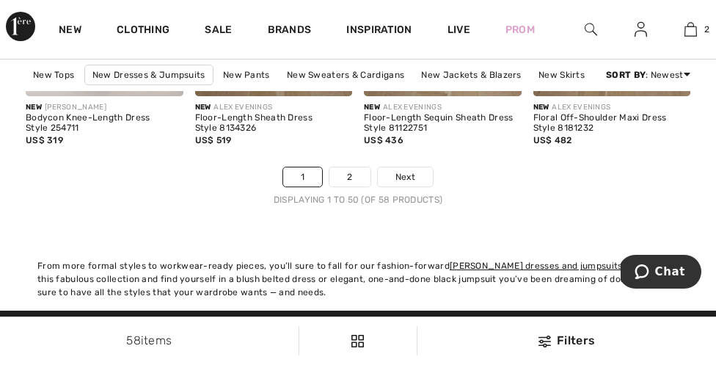
scroll to position [5022, 0]
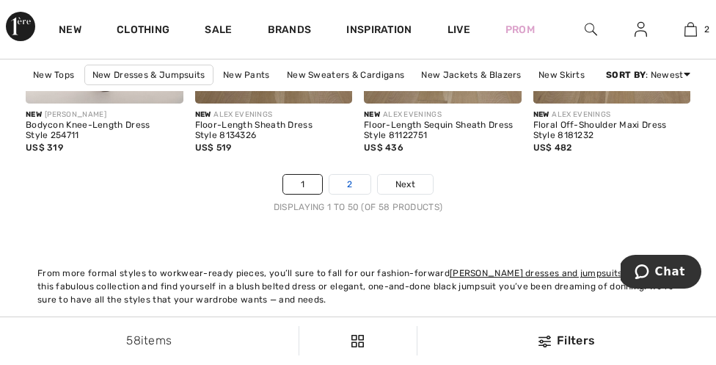
click at [349, 178] on link "2" at bounding box center [349, 184] width 40 height 19
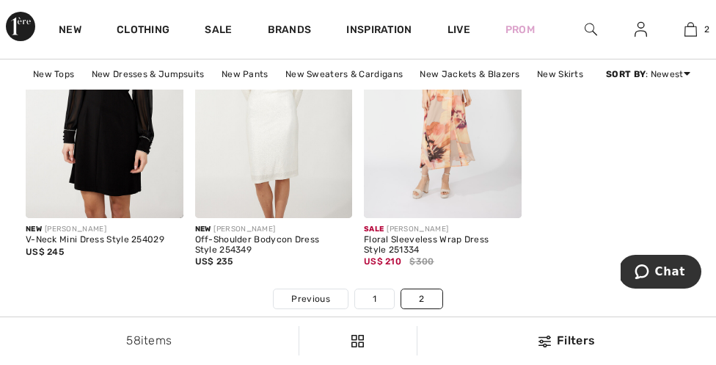
scroll to position [894, 0]
